Goal: Transaction & Acquisition: Purchase product/service

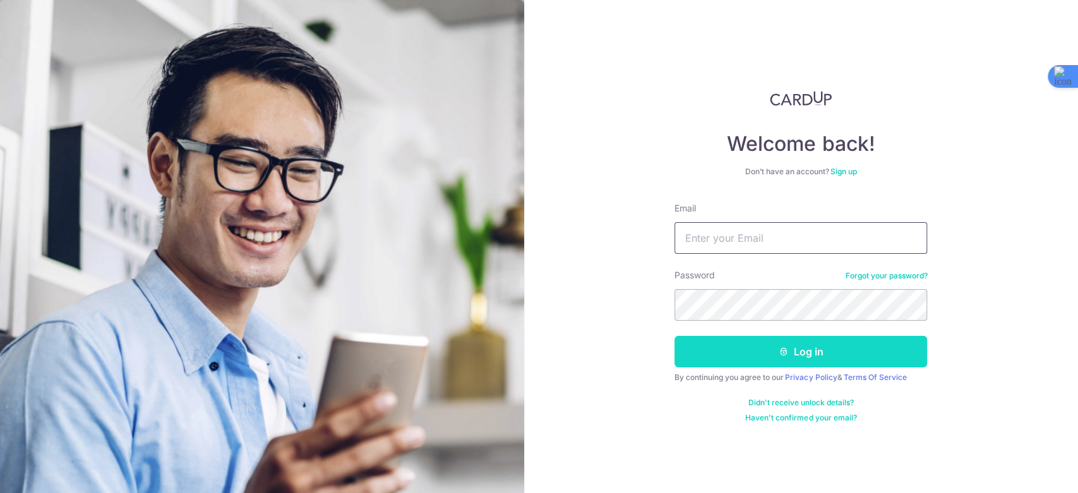
type input "thedentalgallery.sg@gmail.com"
click at [752, 358] on button "Log in" at bounding box center [801, 352] width 253 height 32
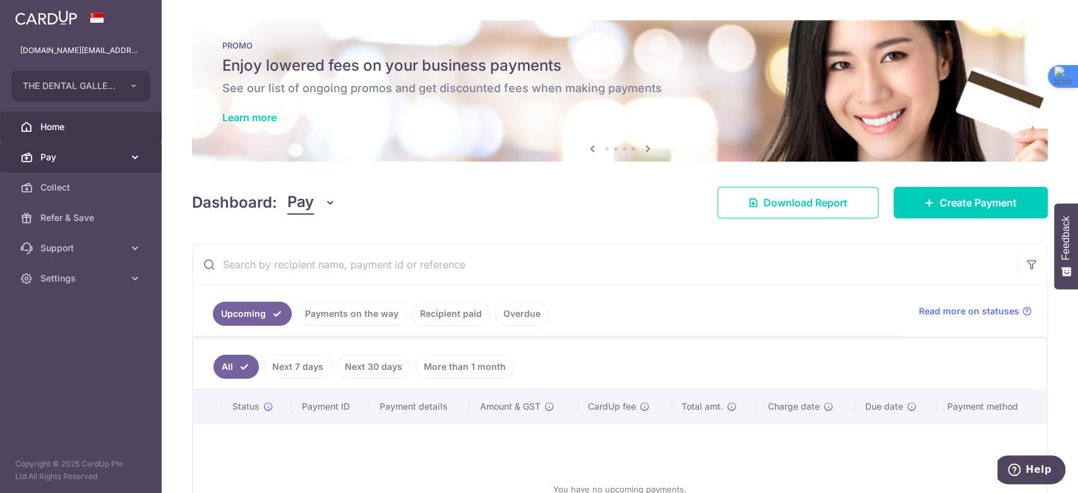
click at [84, 159] on span "Pay" at bounding box center [81, 157] width 83 height 13
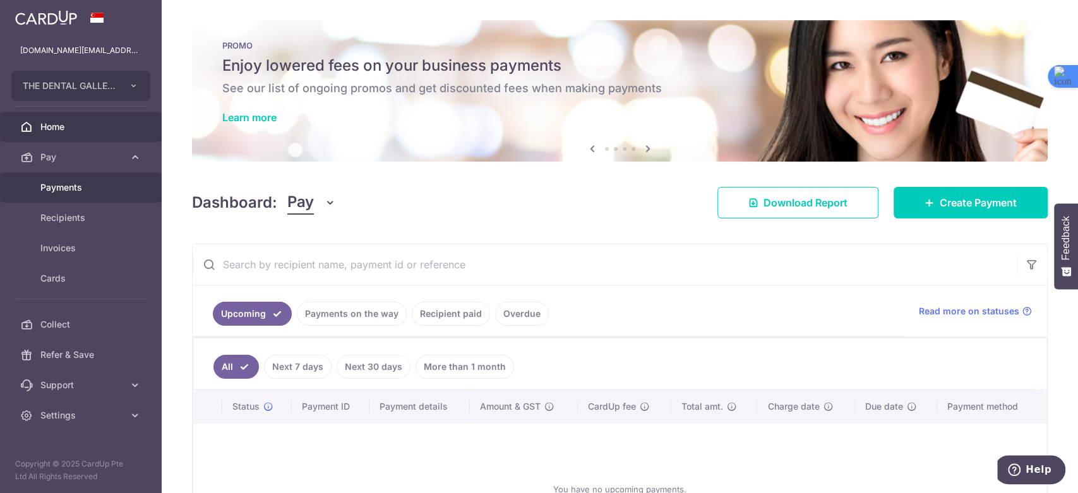
click at [100, 183] on span "Payments" at bounding box center [81, 187] width 83 height 13
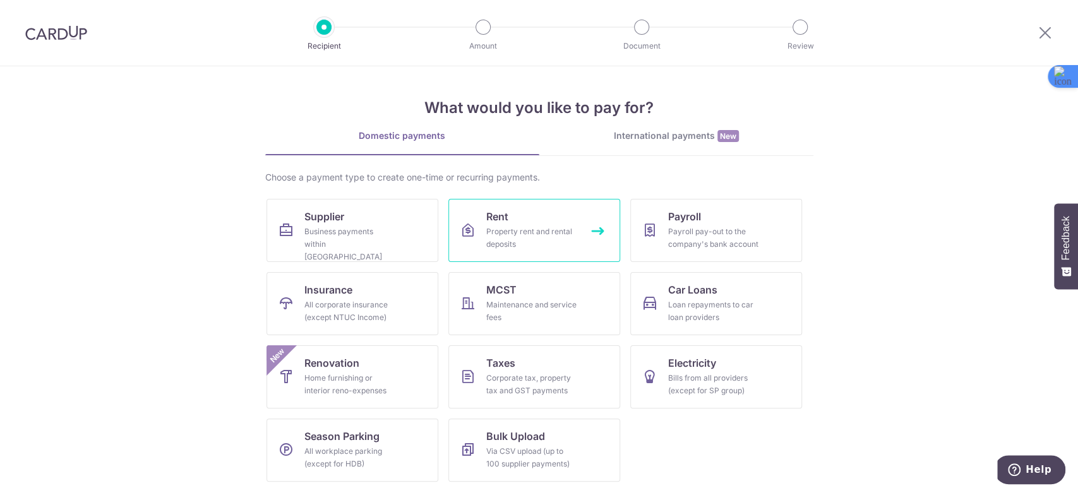
click at [500, 228] on div "Property rent and rental deposits" at bounding box center [531, 238] width 91 height 25
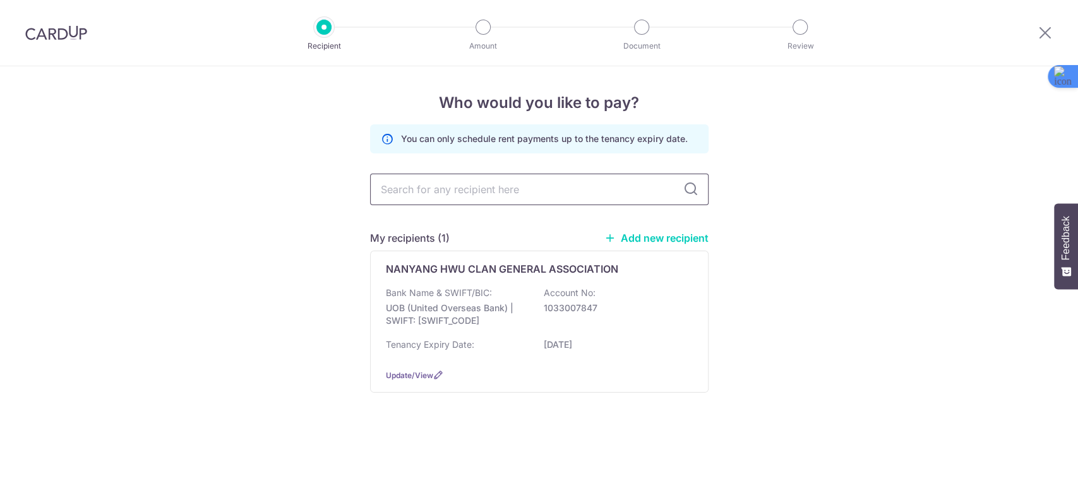
drag, startPoint x: 0, startPoint y: 0, endPoint x: 465, endPoint y: 181, distance: 498.8
click at [465, 181] on input "text" at bounding box center [539, 190] width 339 height 32
drag, startPoint x: 160, startPoint y: 223, endPoint x: 207, endPoint y: 229, distance: 46.5
click at [160, 223] on div "Who would you like to pay? You can only schedule rent payments up to the tenanc…" at bounding box center [539, 279] width 1078 height 427
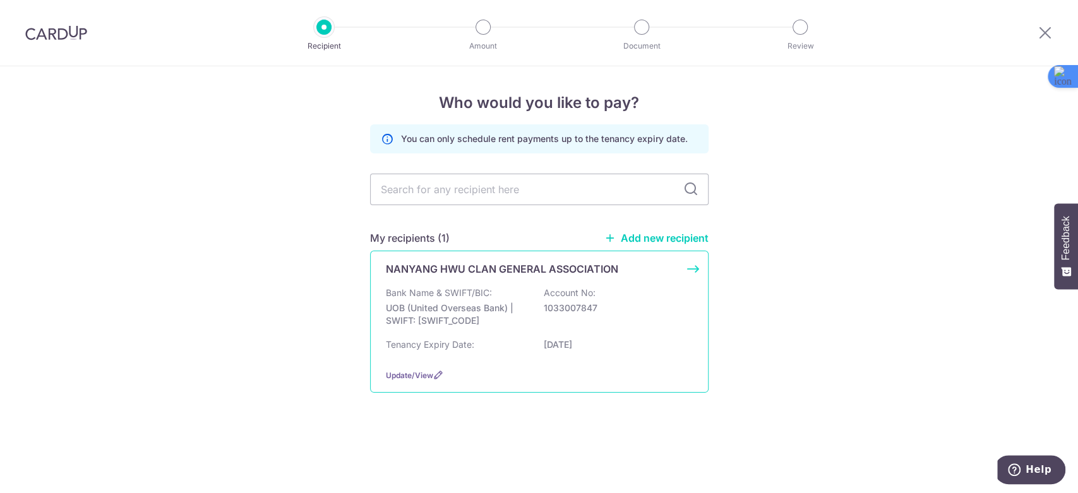
click at [384, 263] on div "NANYANG HWU CLAN GENERAL ASSOCIATION Bank Name & SWIFT/BIC: UOB (United Oversea…" at bounding box center [539, 322] width 339 height 142
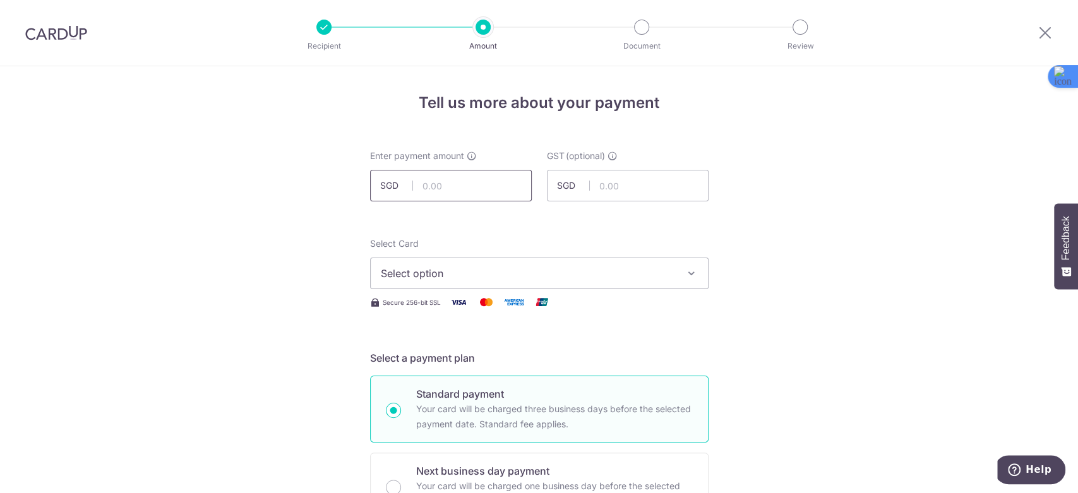
click at [466, 193] on input "text" at bounding box center [451, 186] width 162 height 32
type input "9,810.00"
click at [500, 282] on button "Select option" at bounding box center [539, 274] width 339 height 32
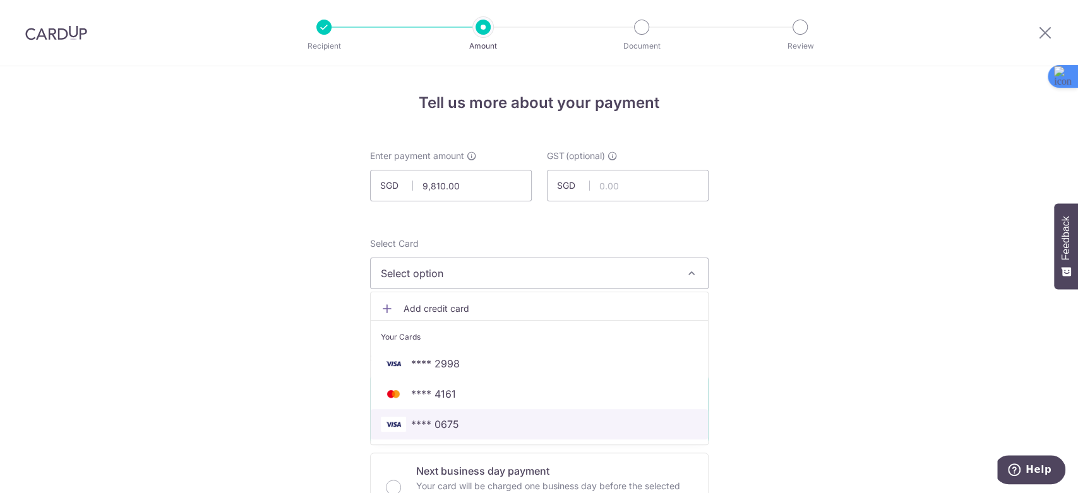
click at [464, 431] on span "**** 0675" at bounding box center [539, 424] width 317 height 15
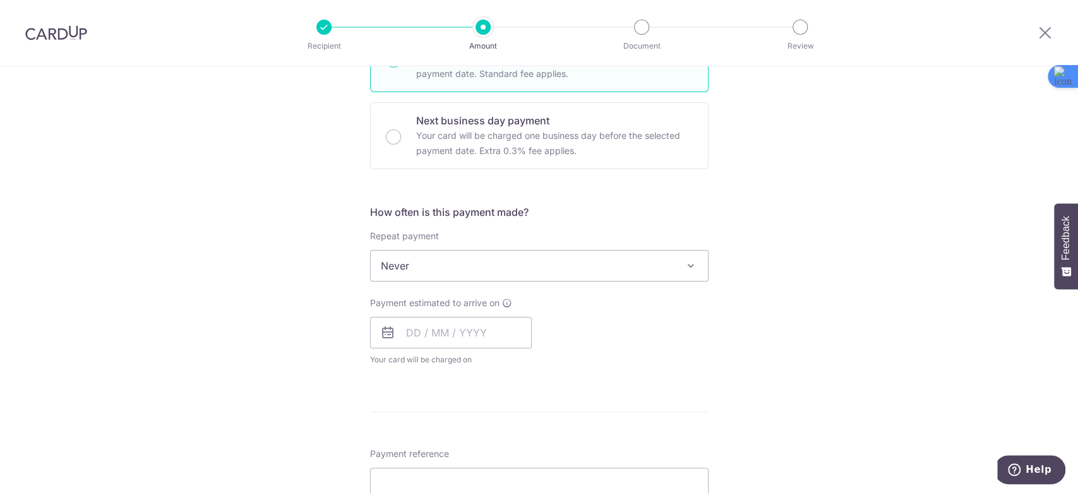
scroll to position [234, 0]
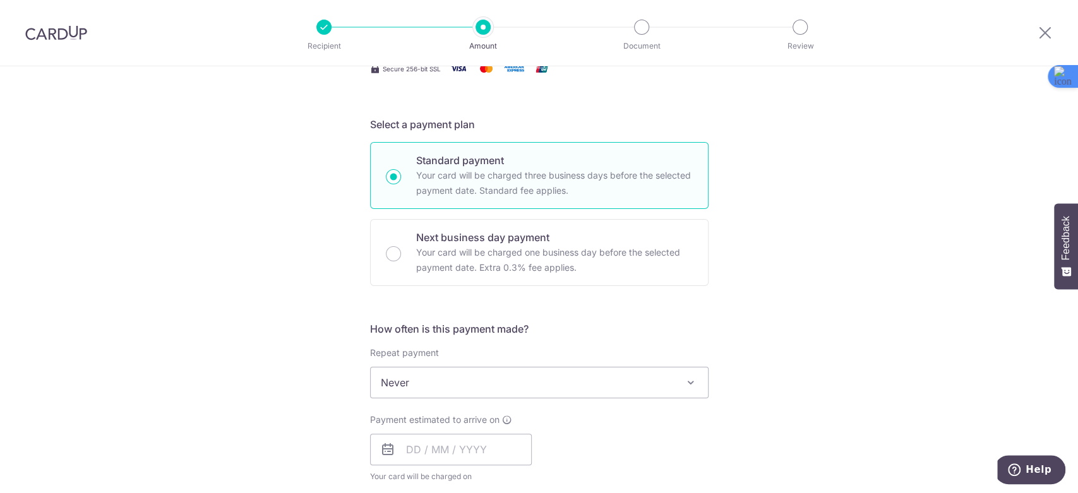
click at [211, 248] on div "Tell us more about your payment Enter payment amount SGD 9,810.00 9810.00 GST (…" at bounding box center [539, 446] width 1078 height 1227
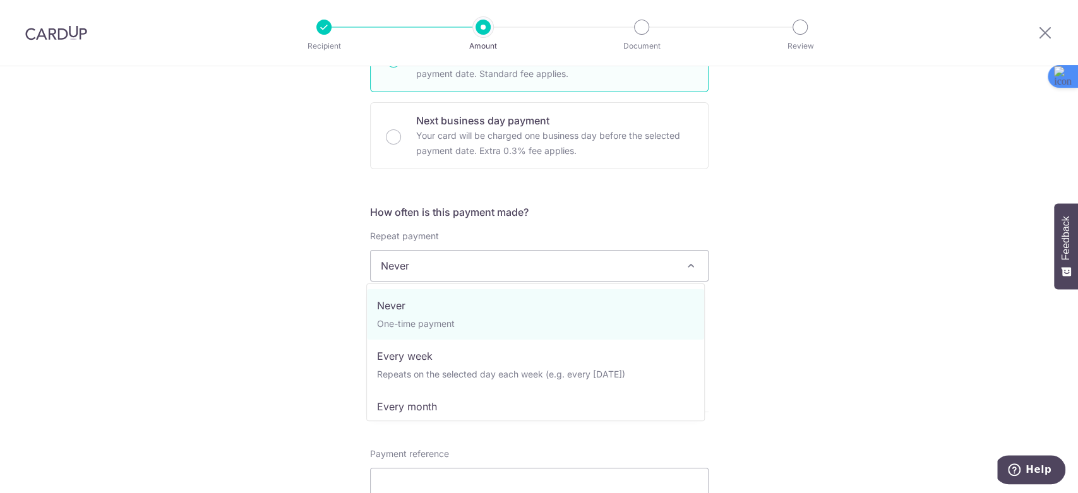
click at [407, 270] on span "Never" at bounding box center [539, 266] width 337 height 30
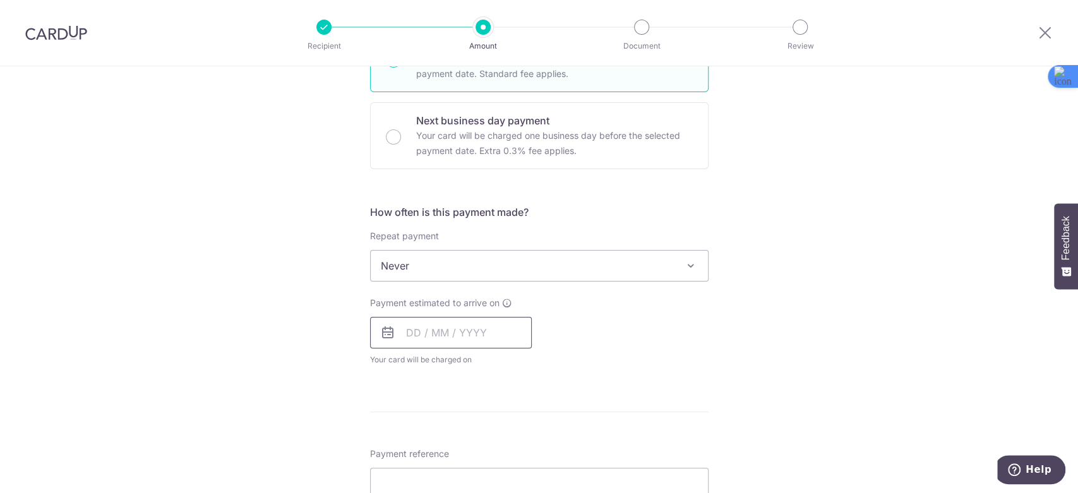
click at [459, 328] on input "text" at bounding box center [451, 333] width 162 height 32
click at [521, 423] on link "5" at bounding box center [522, 423] width 20 height 20
type input "[DATE]"
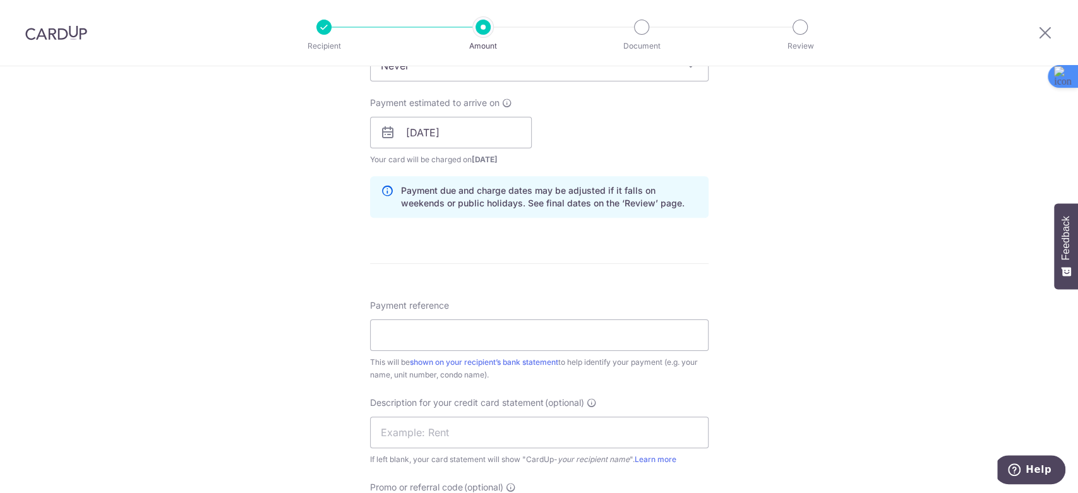
scroll to position [585, 0]
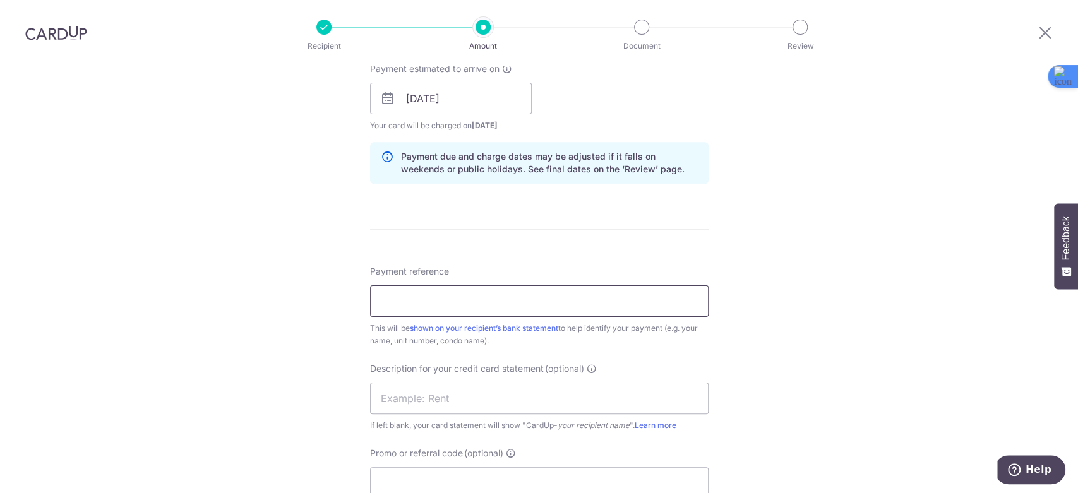
click at [454, 298] on input "Payment reference" at bounding box center [539, 302] width 339 height 32
click at [433, 301] on input "ClinicRentalJuly2025" at bounding box center [539, 302] width 339 height 32
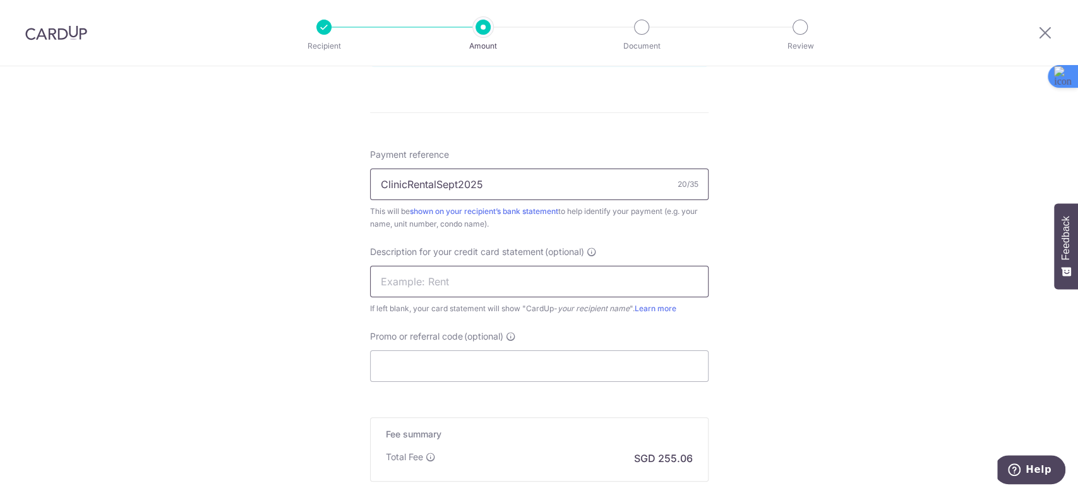
type input "ClinicRentalSept2025"
click at [475, 274] on input "text" at bounding box center [539, 282] width 339 height 32
click at [460, 366] on input "Promo or referral code (optional)" at bounding box center [539, 367] width 339 height 32
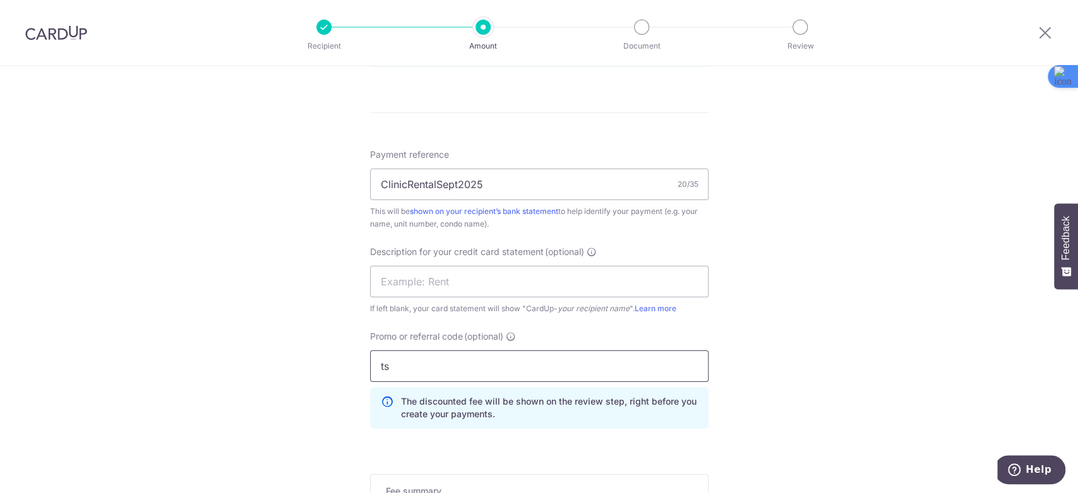
type input "t"
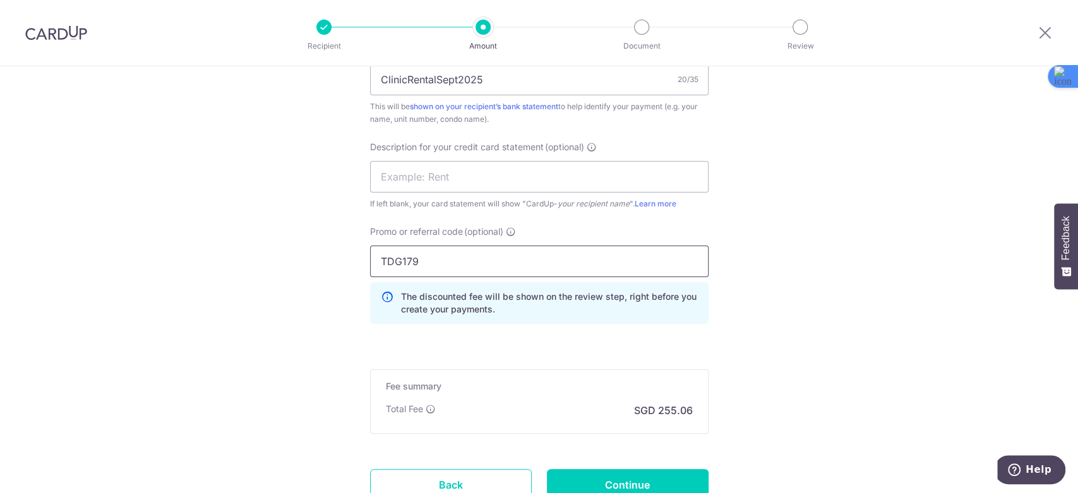
scroll to position [908, 0]
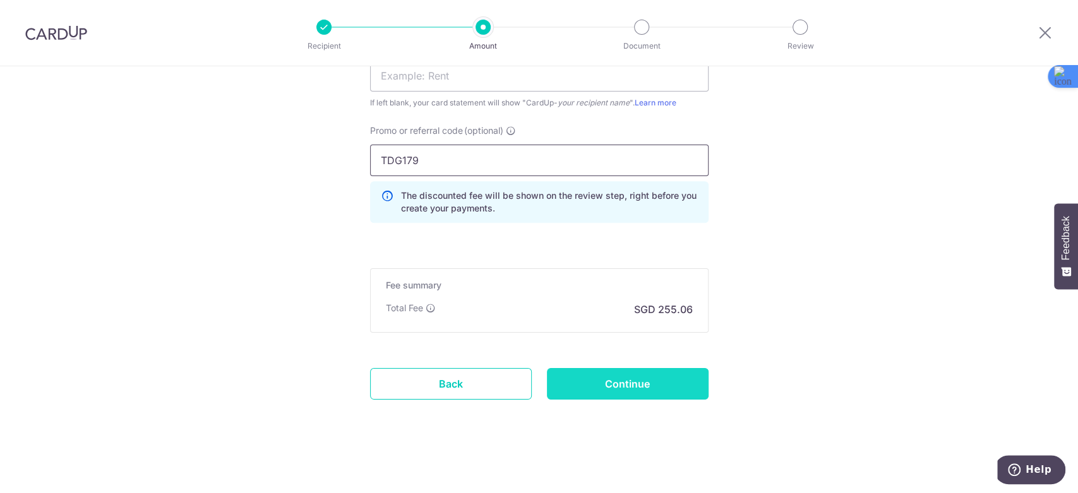
type input "TDG179"
click at [612, 386] on input "Continue" at bounding box center [628, 384] width 162 height 32
type input "Create Schedule"
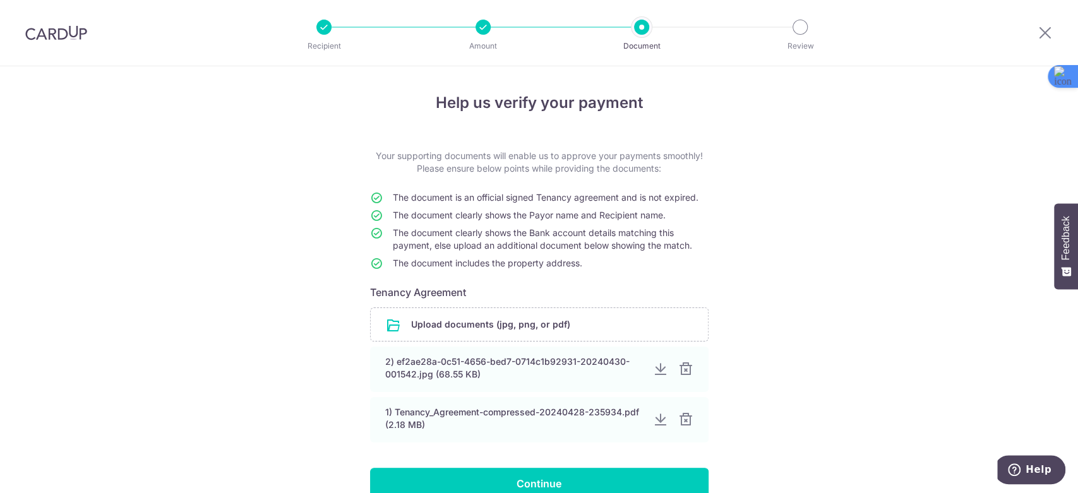
scroll to position [83, 0]
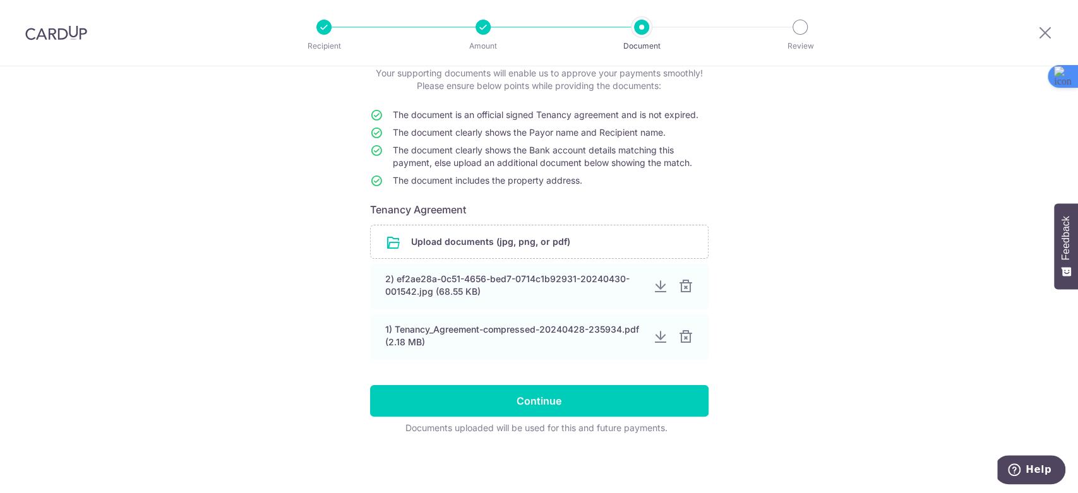
click at [626, 382] on form "Your supporting documents will enable us to approve your payments smoothly! Ple…" at bounding box center [539, 251] width 339 height 368
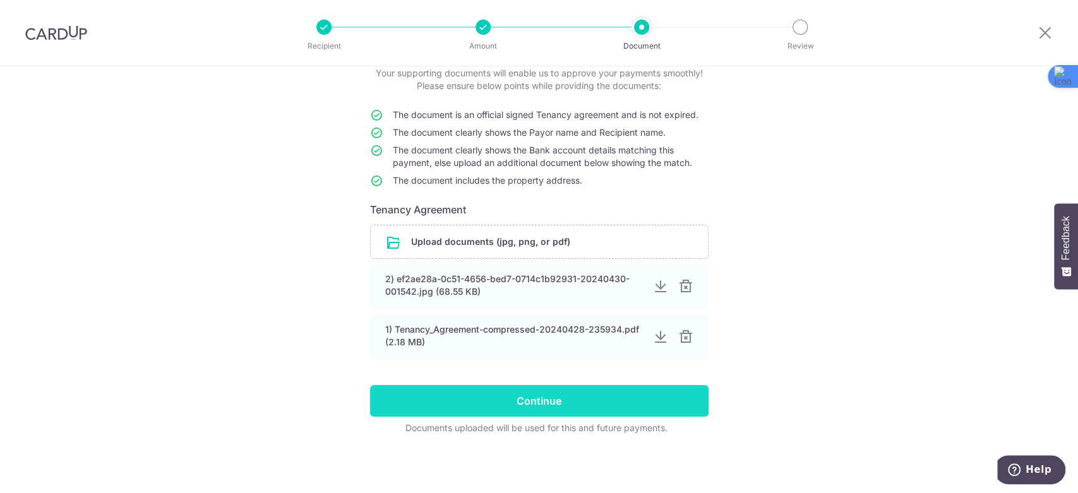
click at [622, 399] on input "Continue" at bounding box center [539, 401] width 339 height 32
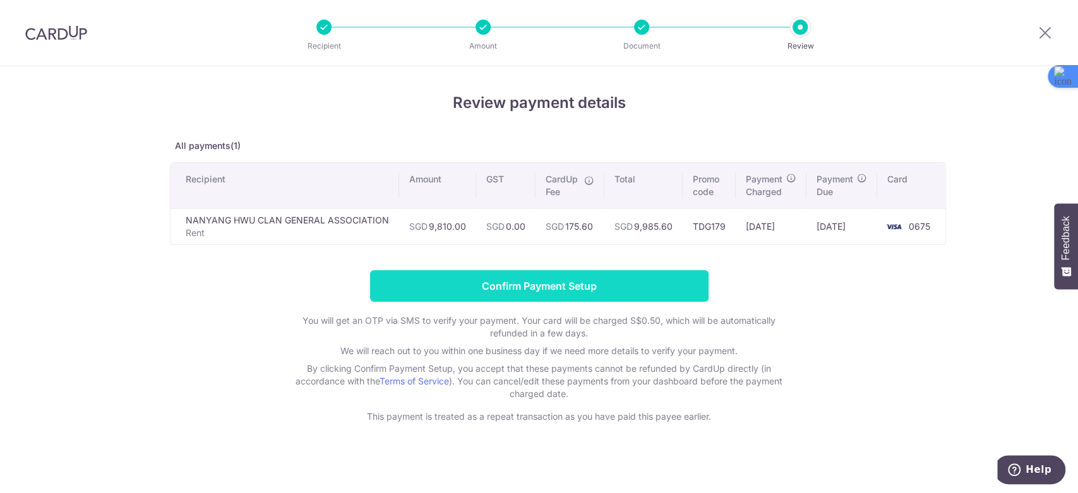
click at [598, 294] on input "Confirm Payment Setup" at bounding box center [539, 286] width 339 height 32
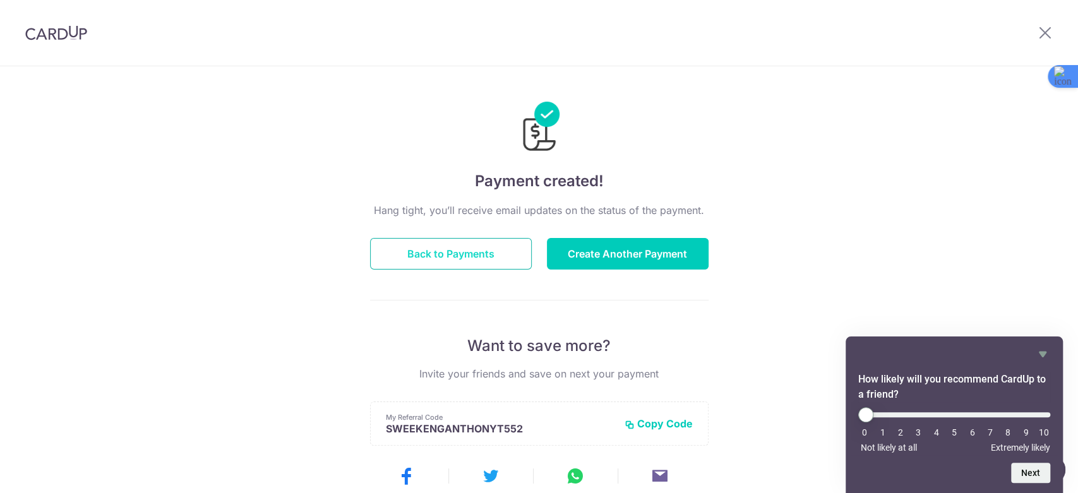
click at [442, 251] on button "Back to Payments" at bounding box center [451, 254] width 162 height 32
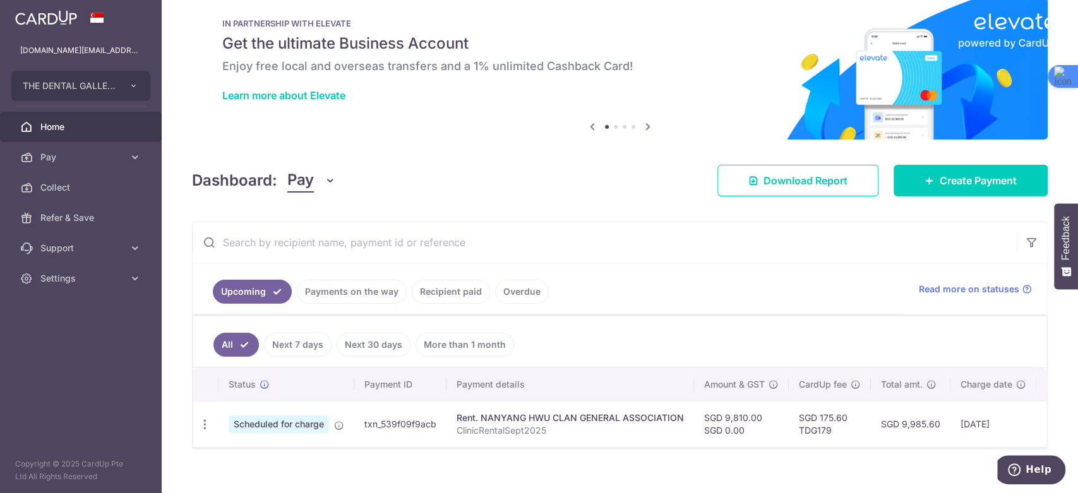
scroll to position [44, 0]
